Goal: Task Accomplishment & Management: Use online tool/utility

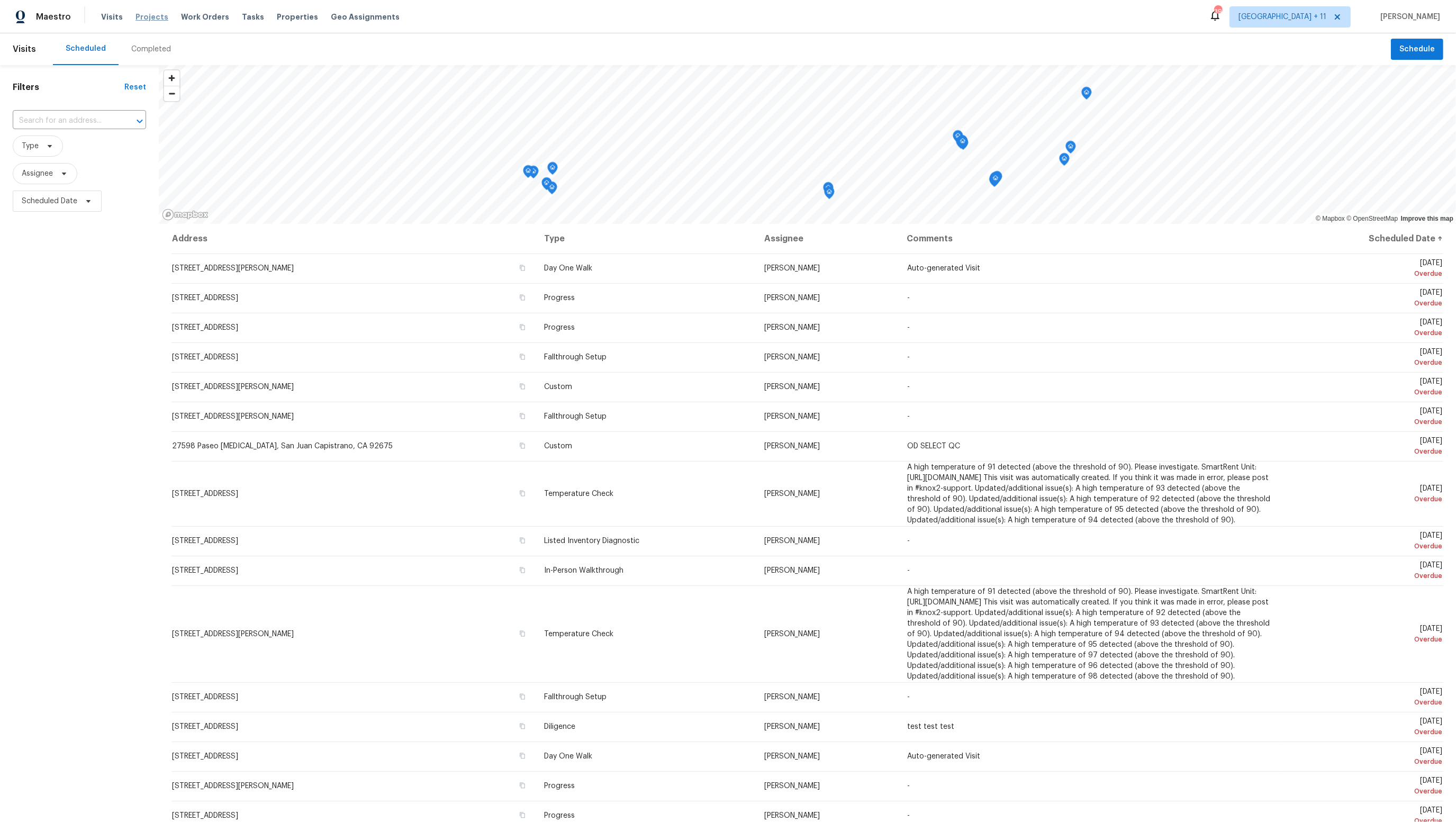
click at [143, 17] on span "Projects" at bounding box center [151, 17] width 33 height 10
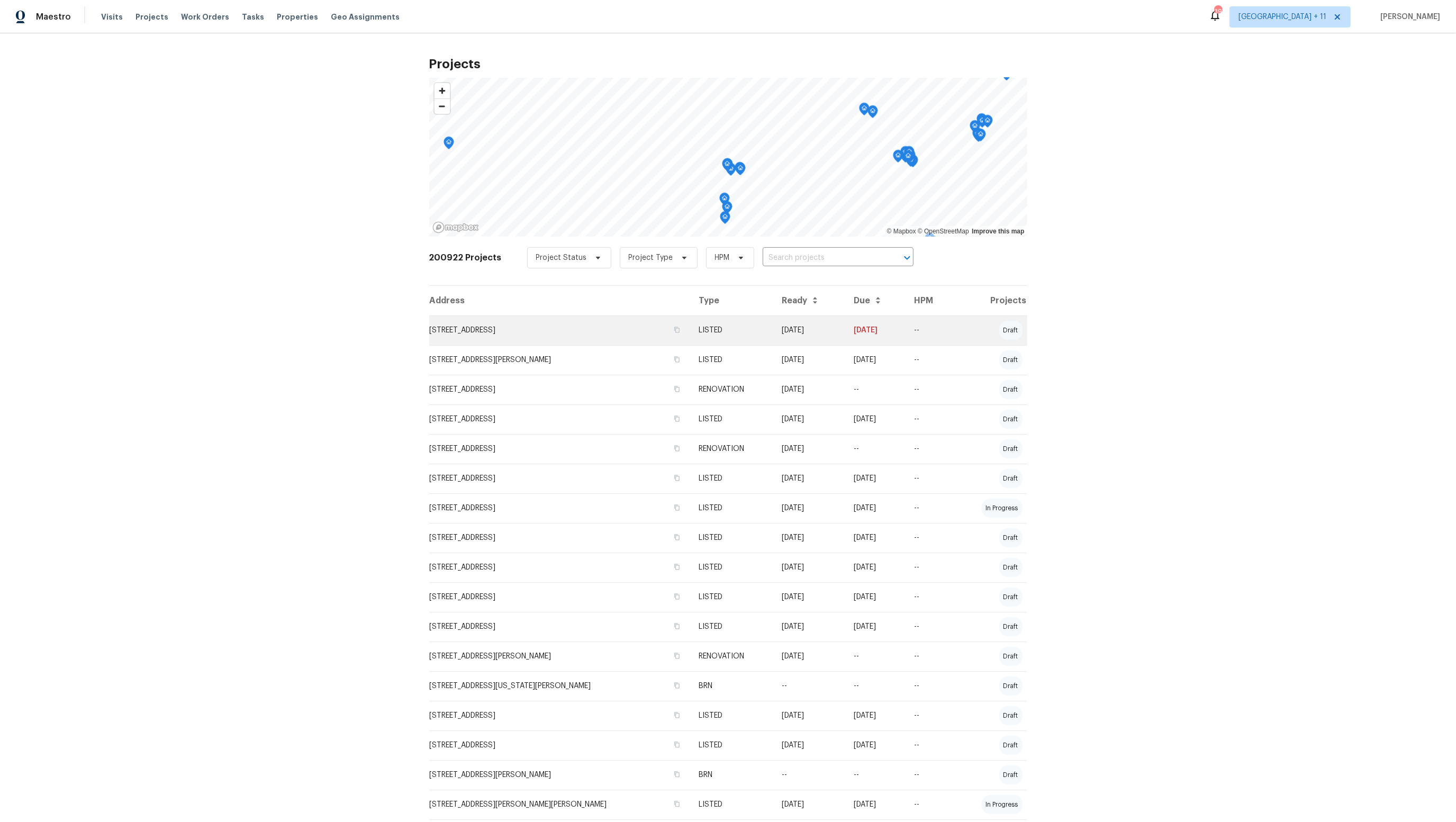
click at [710, 337] on td "LISTED" at bounding box center [732, 330] width 83 height 30
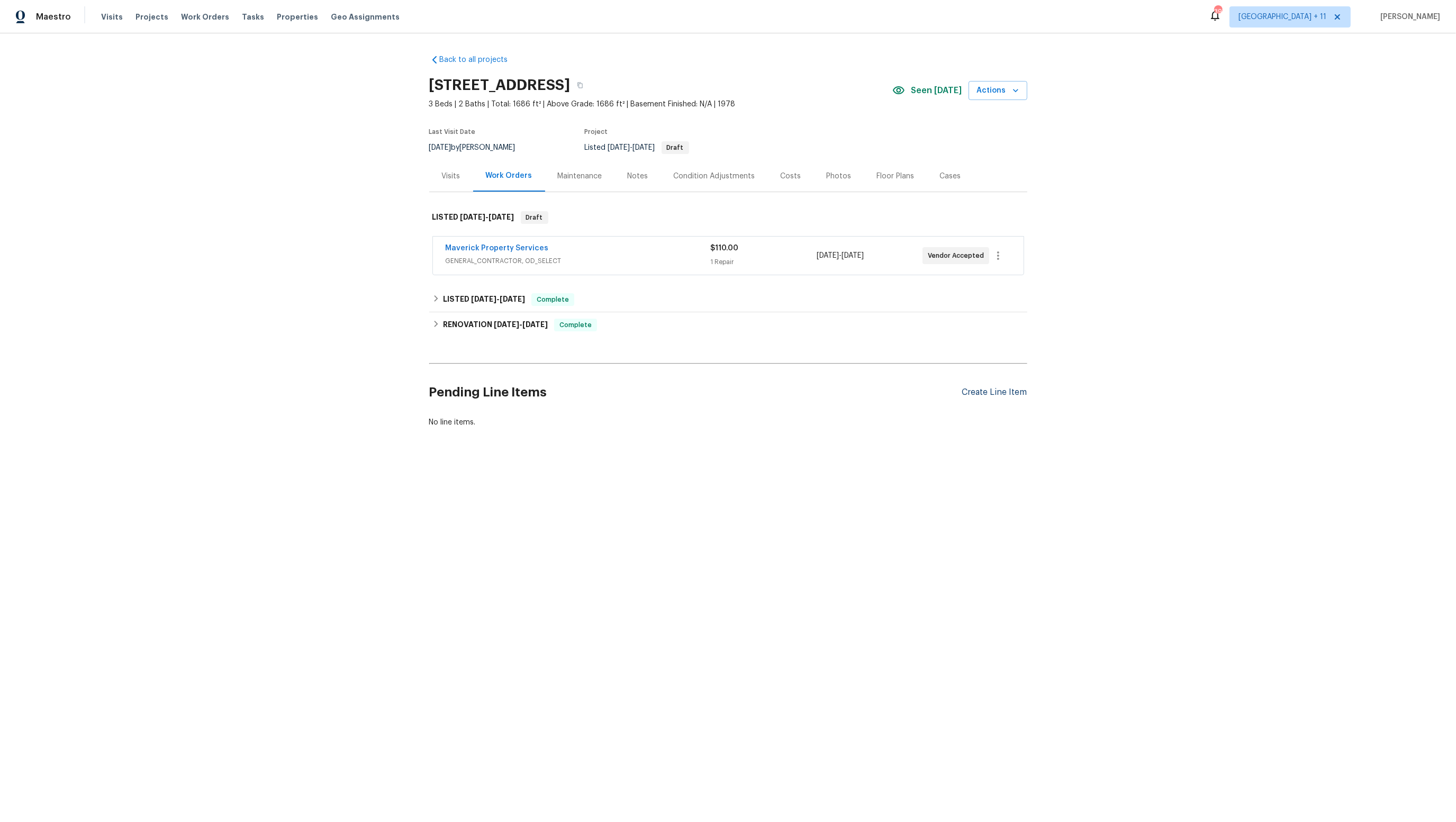
click at [1012, 388] on div "Create Line Item" at bounding box center [995, 393] width 65 height 10
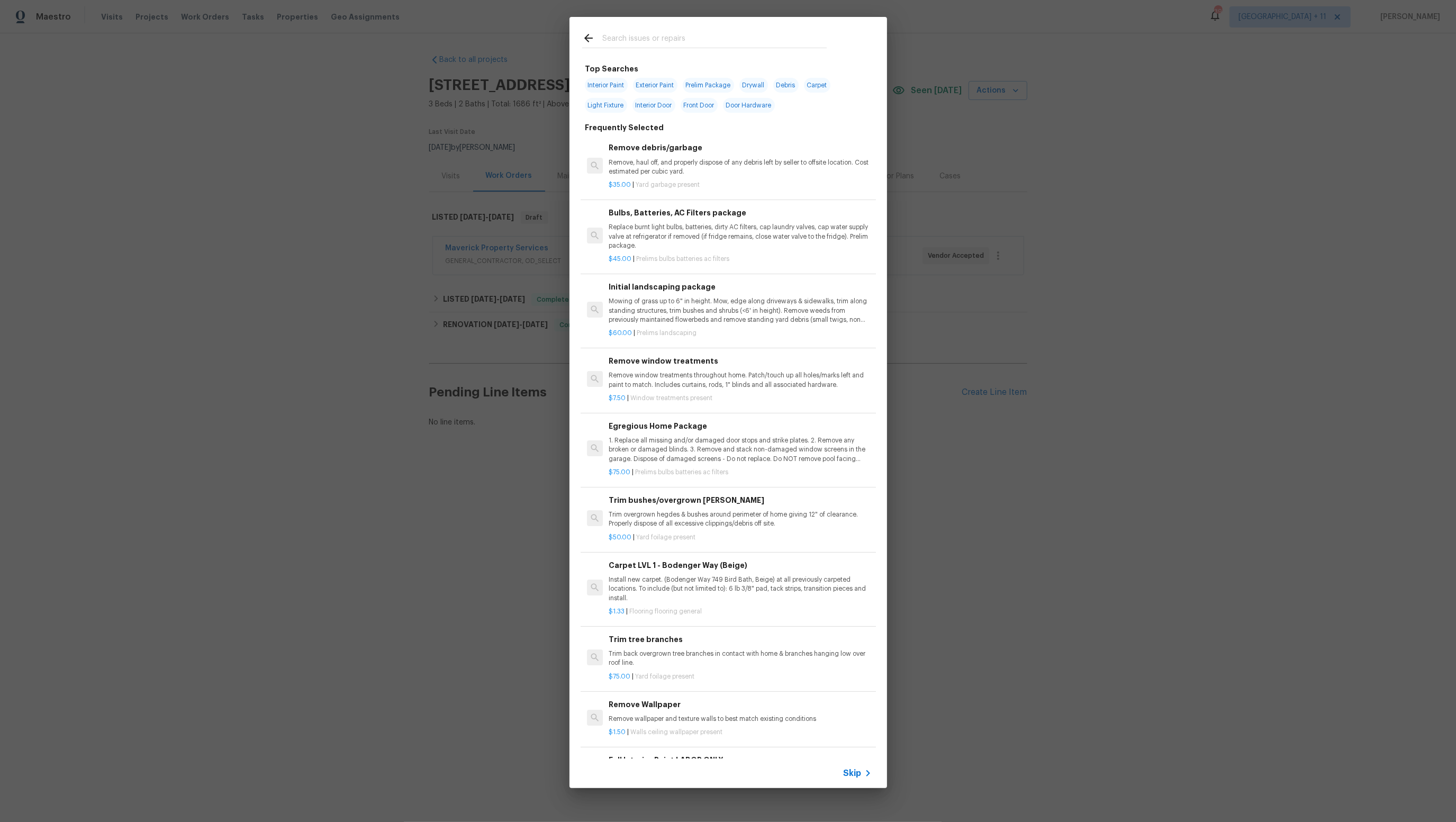
click at [848, 772] on span "Skip" at bounding box center [853, 773] width 18 height 10
